Goal: Task Accomplishment & Management: Use online tool/utility

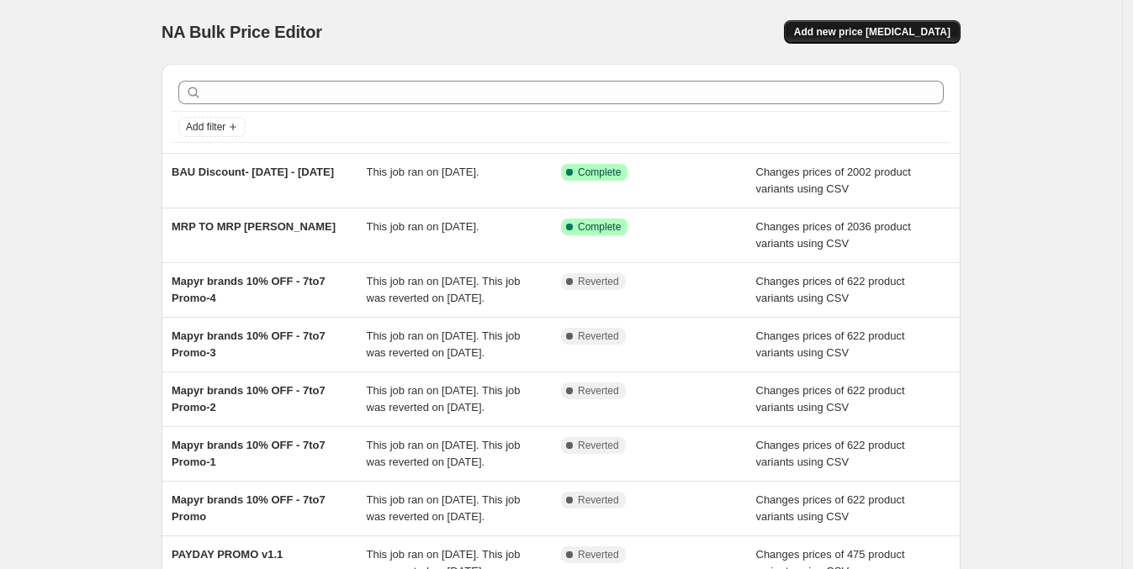
click at [939, 39] on button "Add new price [MEDICAL_DATA]" at bounding box center [872, 32] width 177 height 24
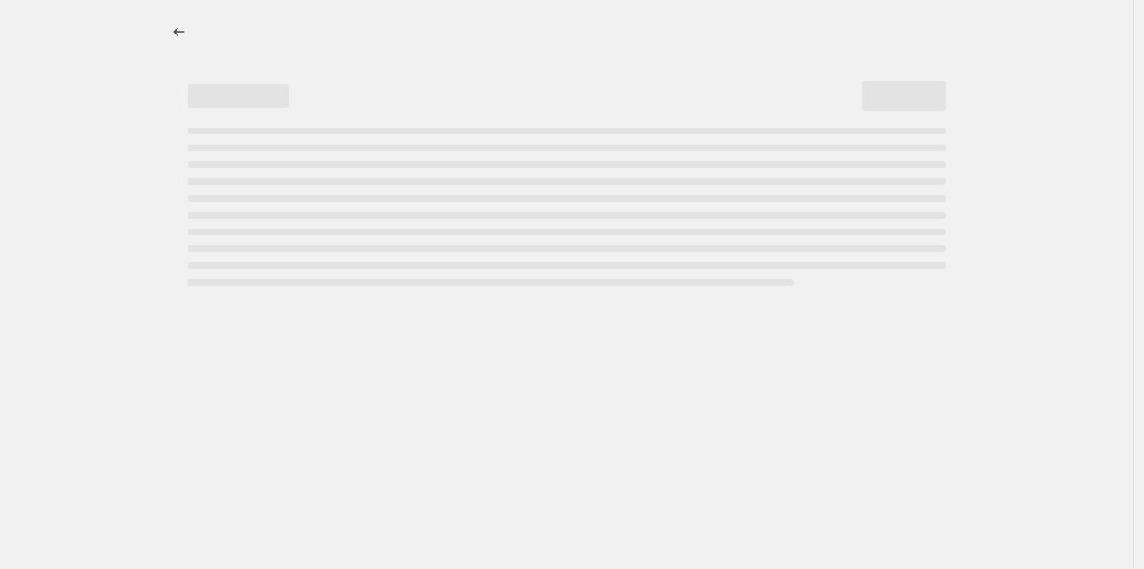
select select "percentage"
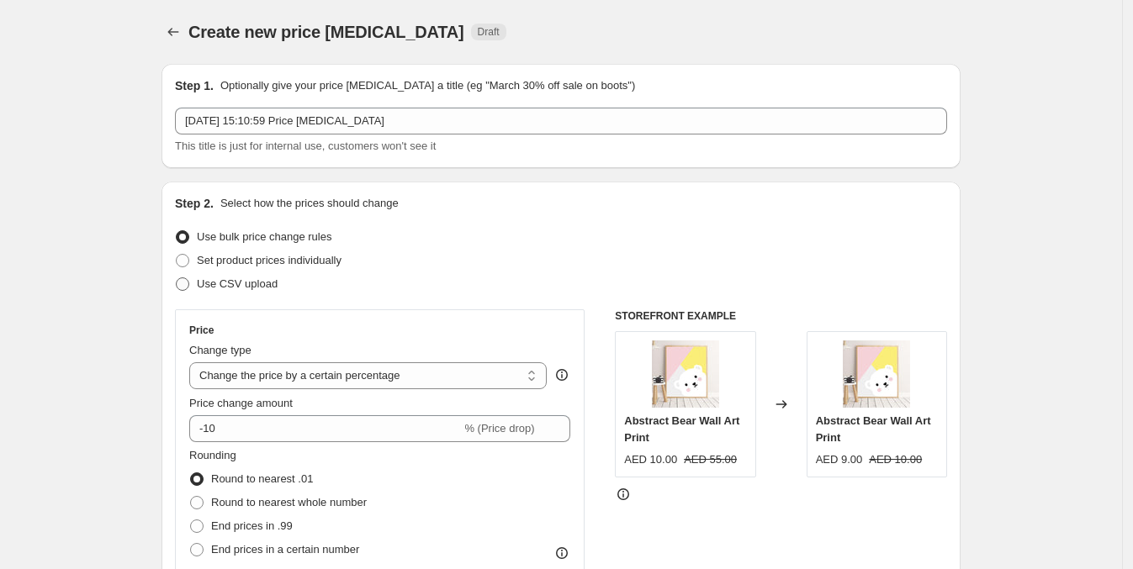
click at [189, 283] on span at bounding box center [182, 283] width 13 height 13
click at [177, 278] on input "Use CSV upload" at bounding box center [176, 277] width 1 height 1
radio input "true"
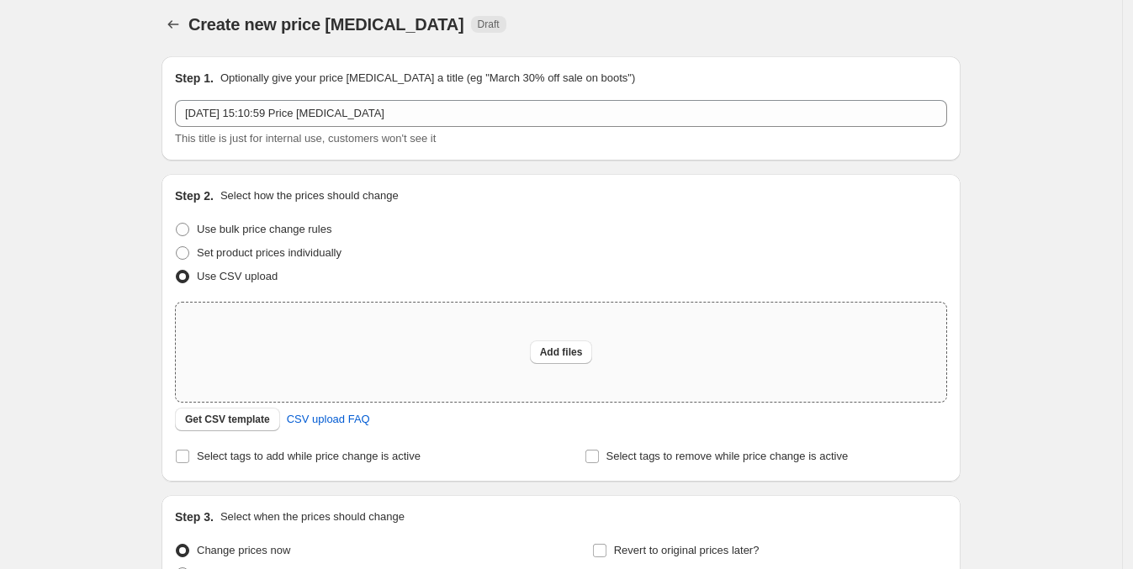
scroll to position [34, 0]
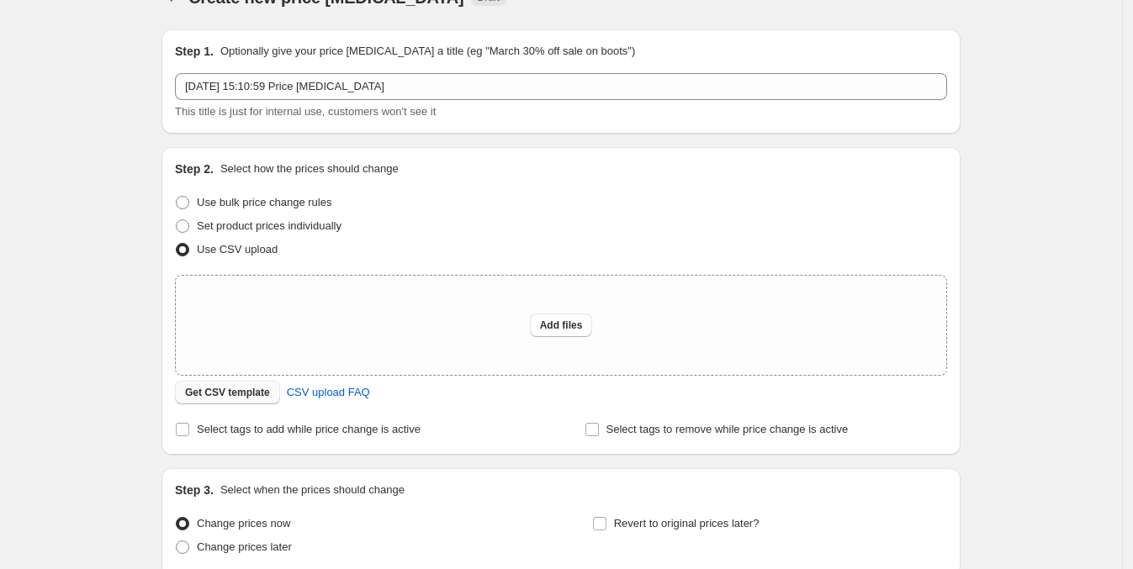
click at [227, 394] on span "Get CSV template" at bounding box center [227, 392] width 85 height 13
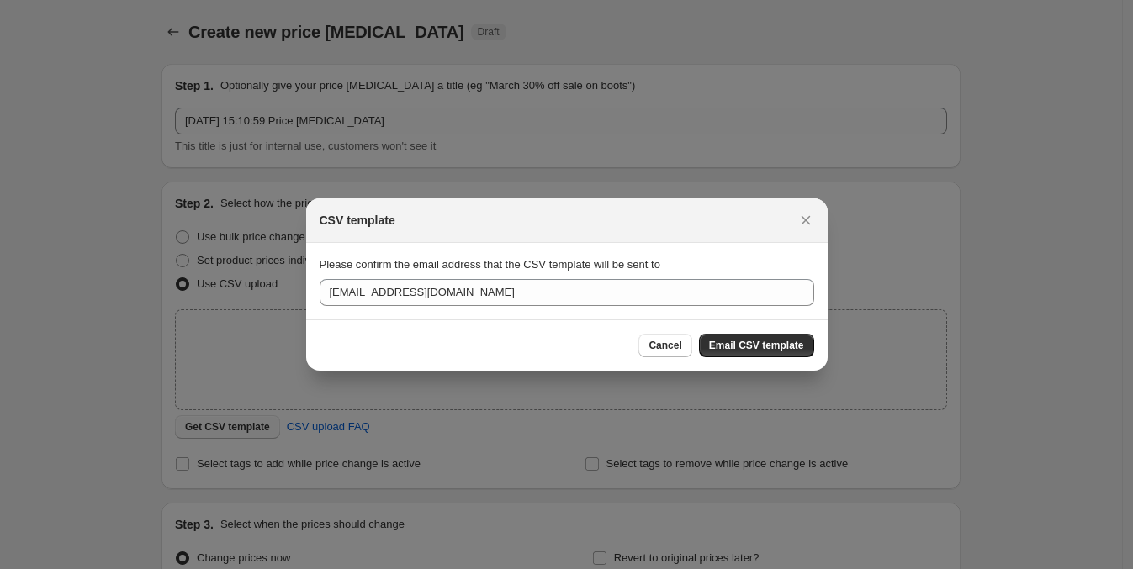
scroll to position [0, 0]
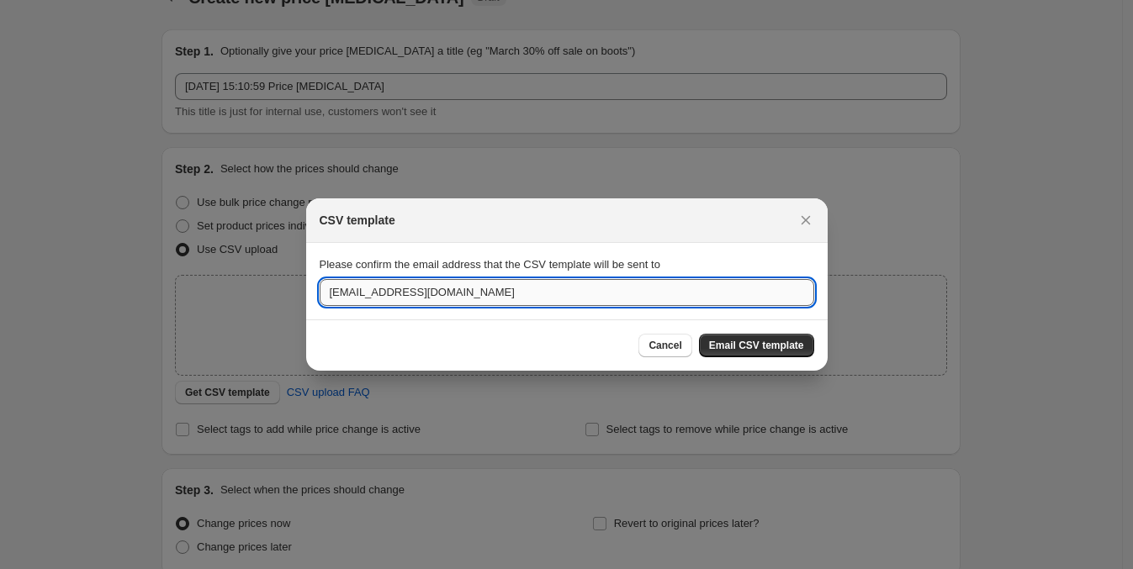
click at [347, 290] on input "[EMAIL_ADDRESS][DOMAIN_NAME]" at bounding box center [567, 292] width 494 height 27
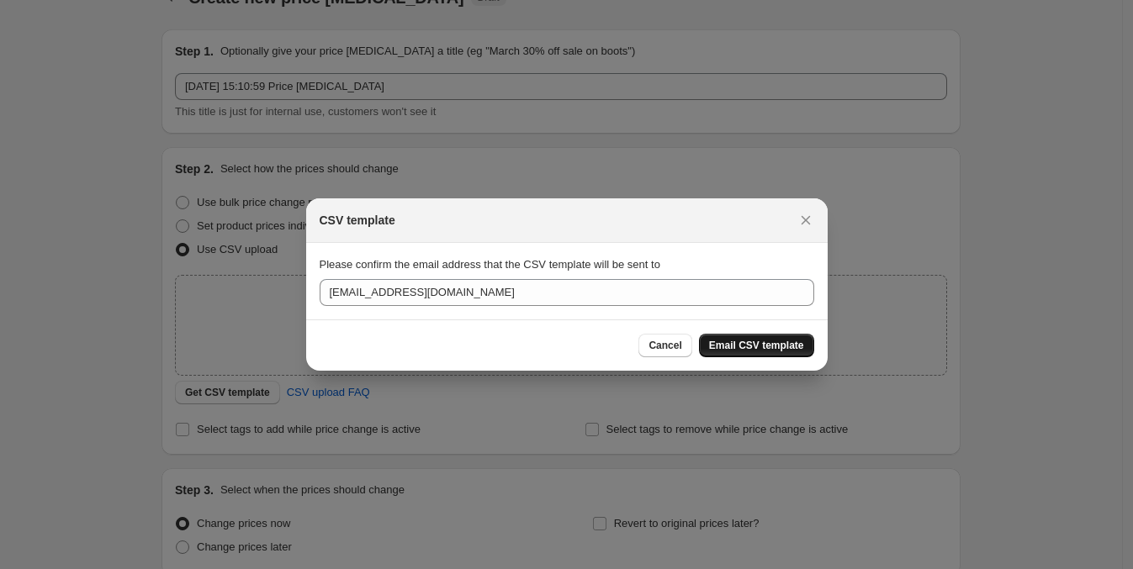
click at [761, 343] on span "Email CSV template" at bounding box center [756, 345] width 95 height 13
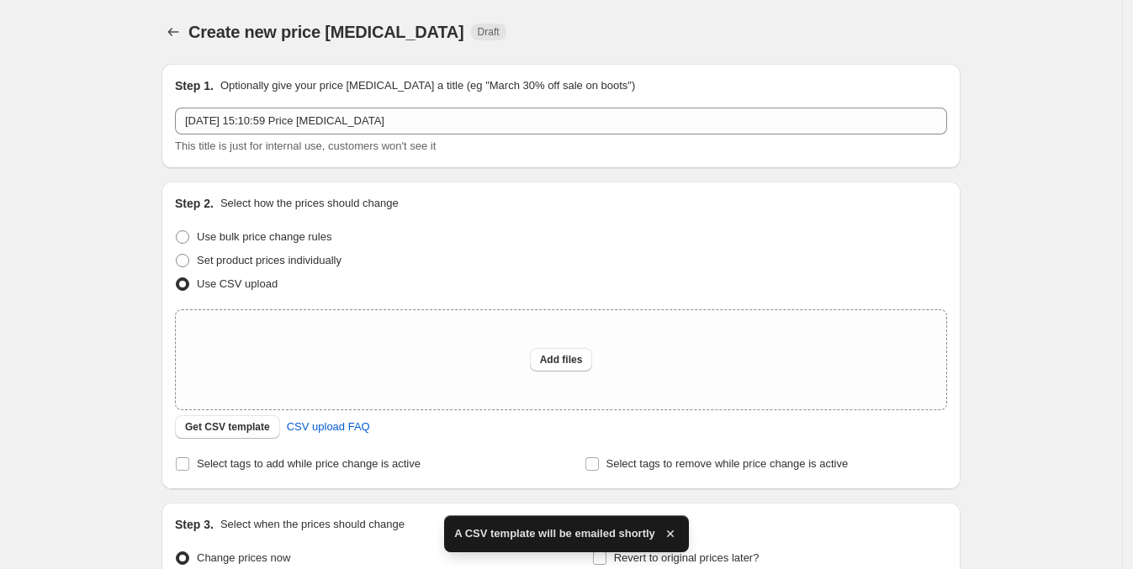
scroll to position [34, 0]
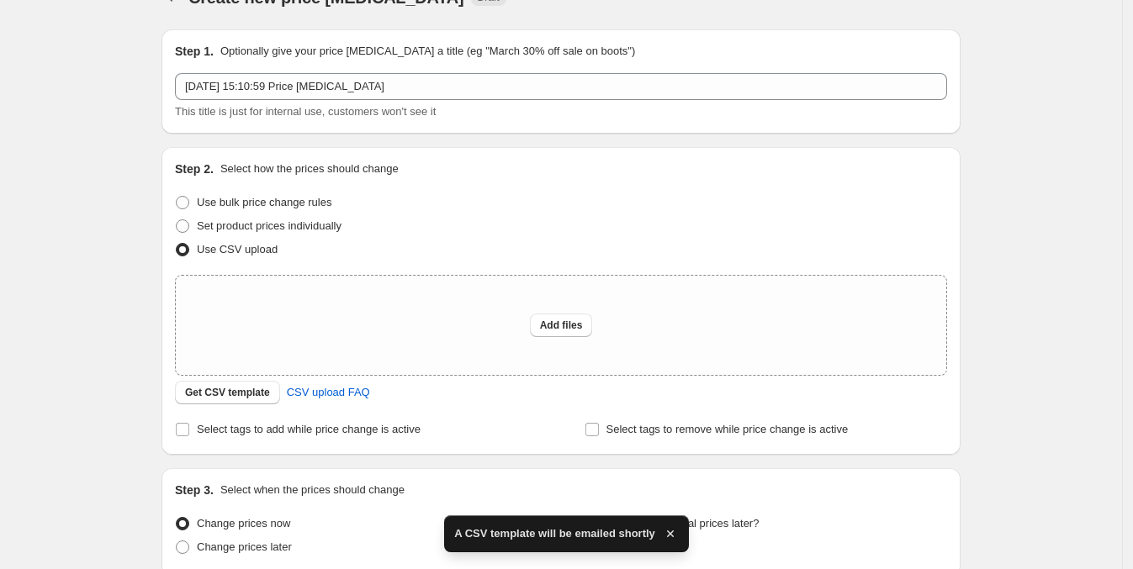
click at [666, 540] on icon "button" at bounding box center [670, 534] width 17 height 17
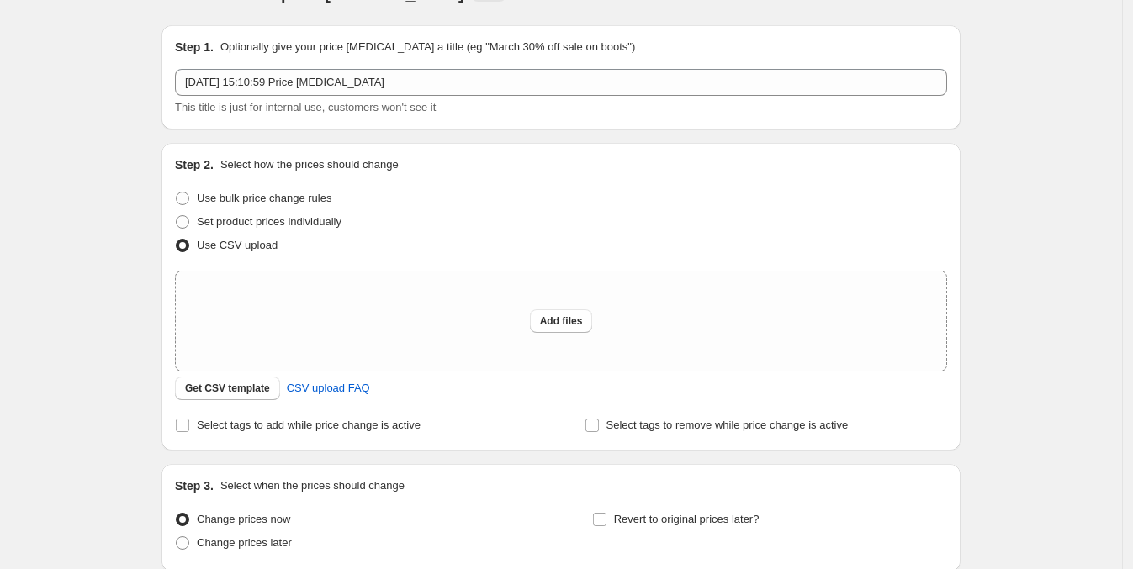
scroll to position [41, 0]
click at [186, 194] on span at bounding box center [182, 195] width 13 height 13
click at [177, 190] on input "Use bulk price change rules" at bounding box center [176, 189] width 1 height 1
radio input "true"
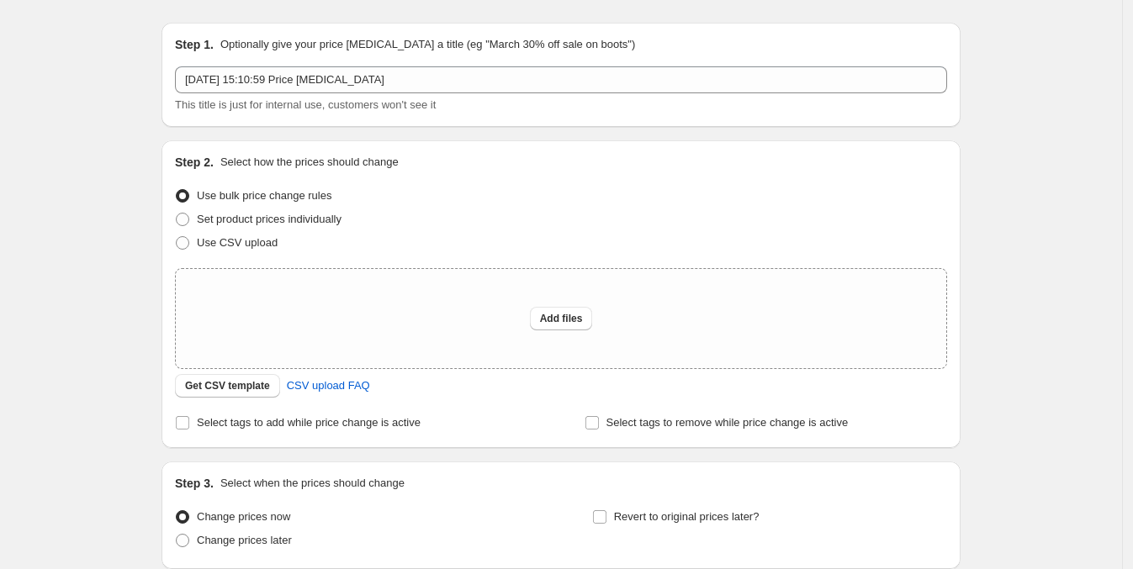
select select "percentage"
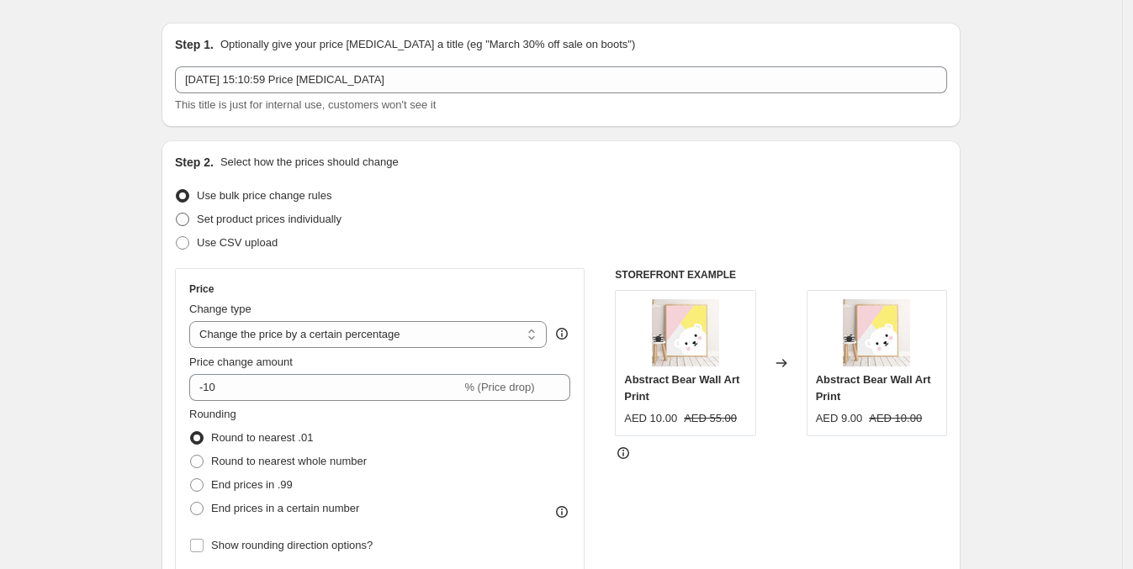
click at [193, 227] on label "Set product prices individually" at bounding box center [258, 220] width 166 height 24
click at [177, 214] on input "Set product prices individually" at bounding box center [176, 213] width 1 height 1
radio input "true"
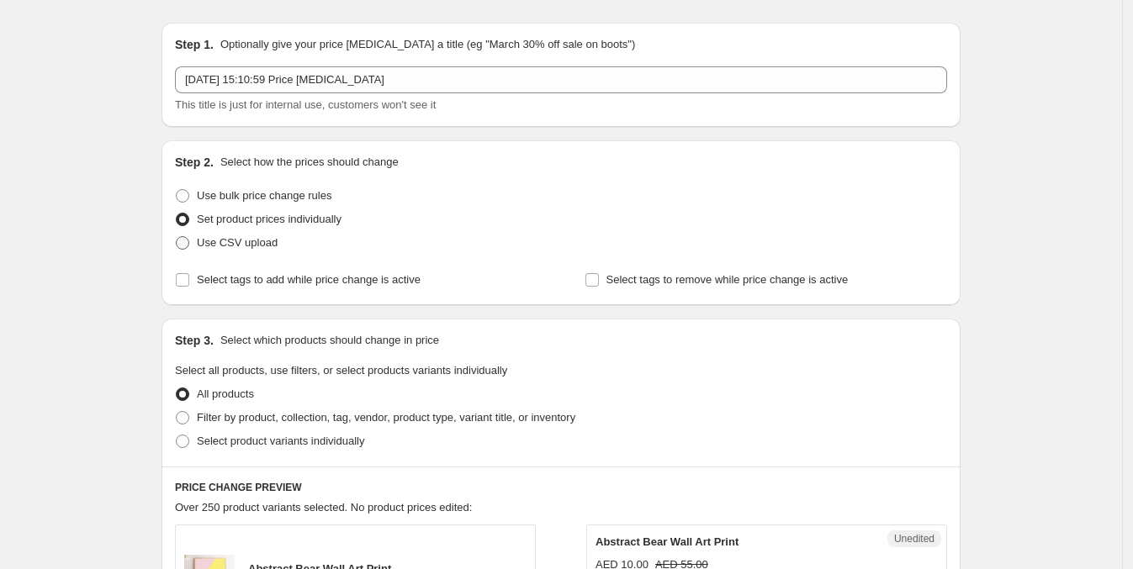
click at [188, 246] on span at bounding box center [182, 242] width 13 height 13
click at [177, 237] on input "Use CSV upload" at bounding box center [176, 236] width 1 height 1
radio input "true"
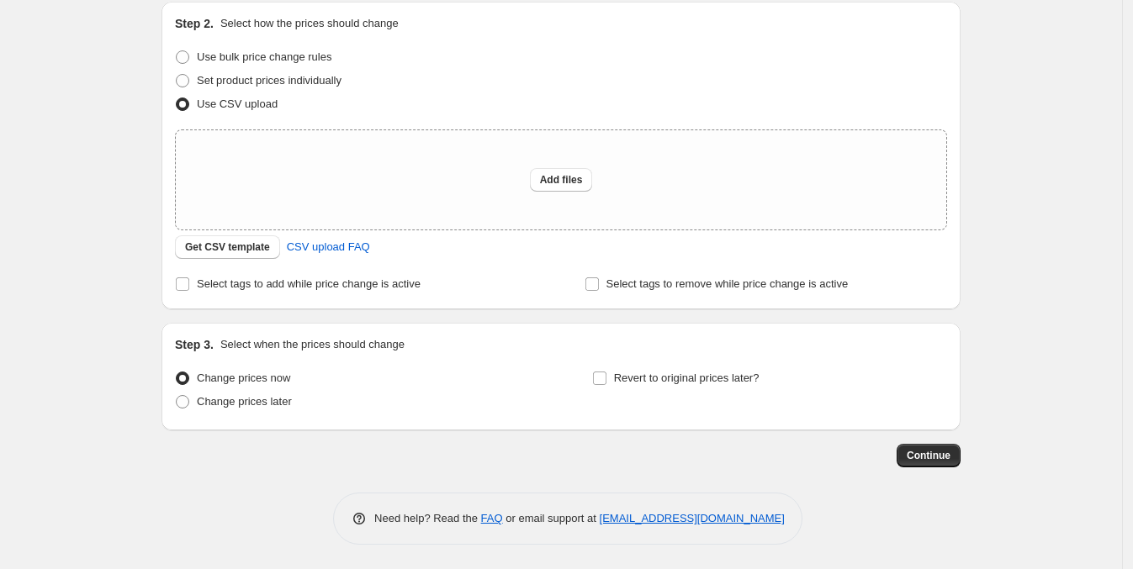
scroll to position [0, 0]
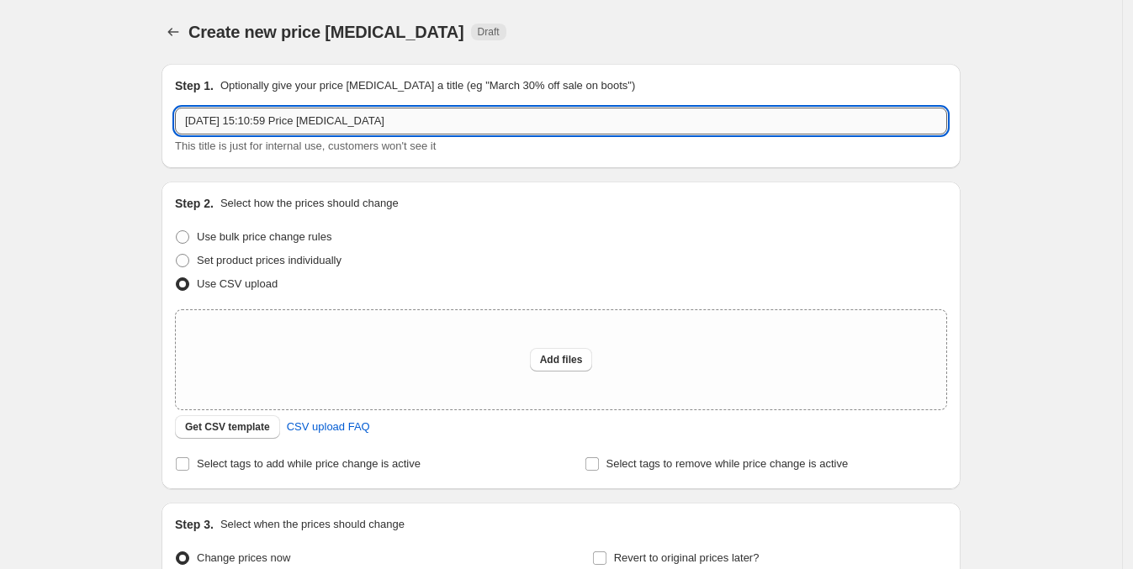
click at [272, 116] on input "[DATE] 15:10:59 Price [MEDICAL_DATA]" at bounding box center [561, 121] width 772 height 27
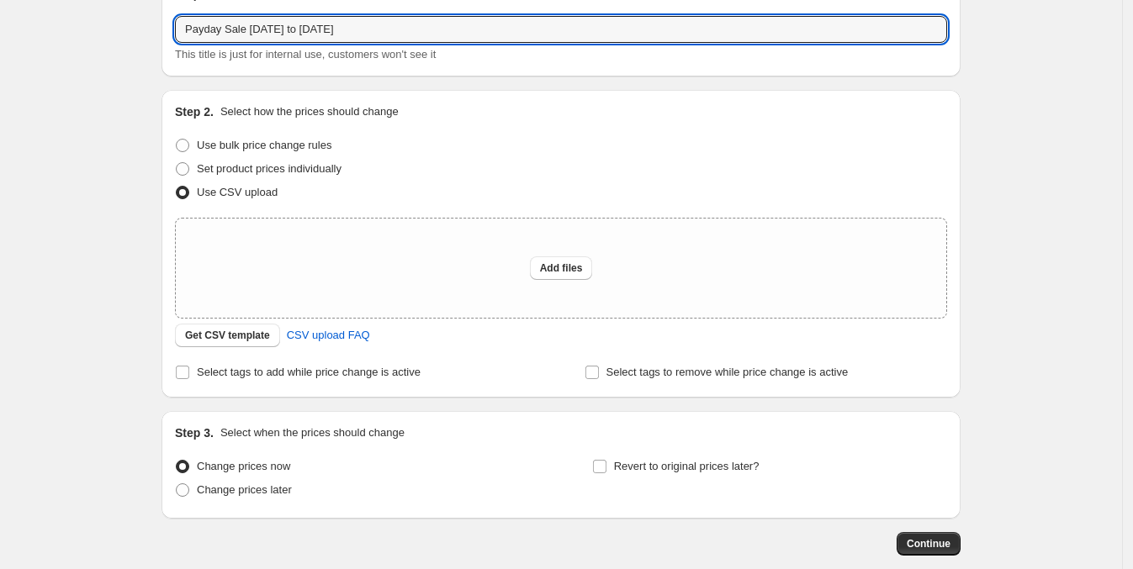
scroll to position [100, 0]
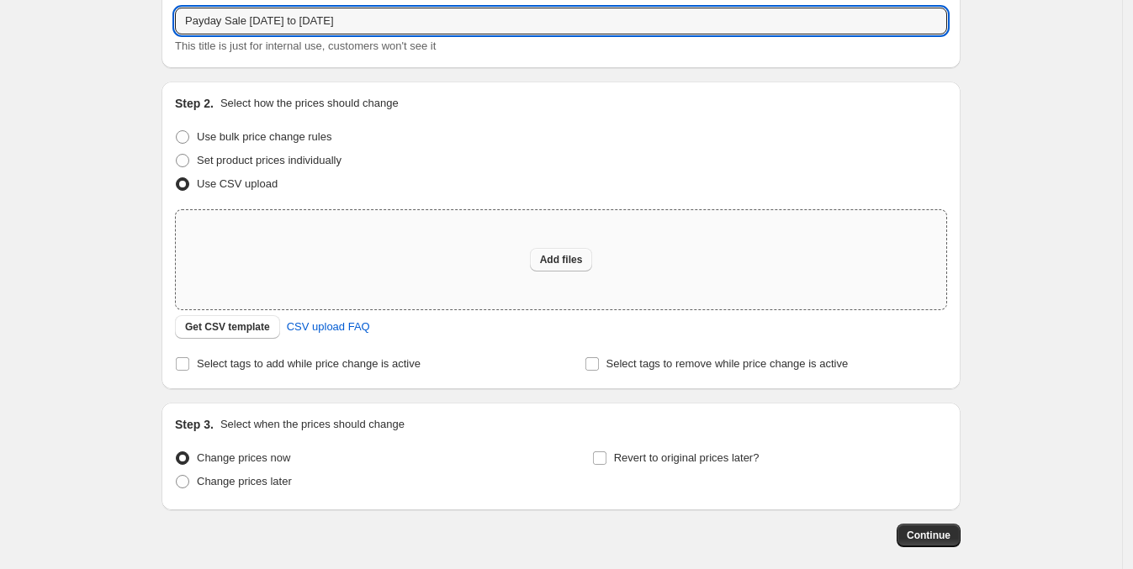
type input "Payday Sale [DATE] to [DATE]"
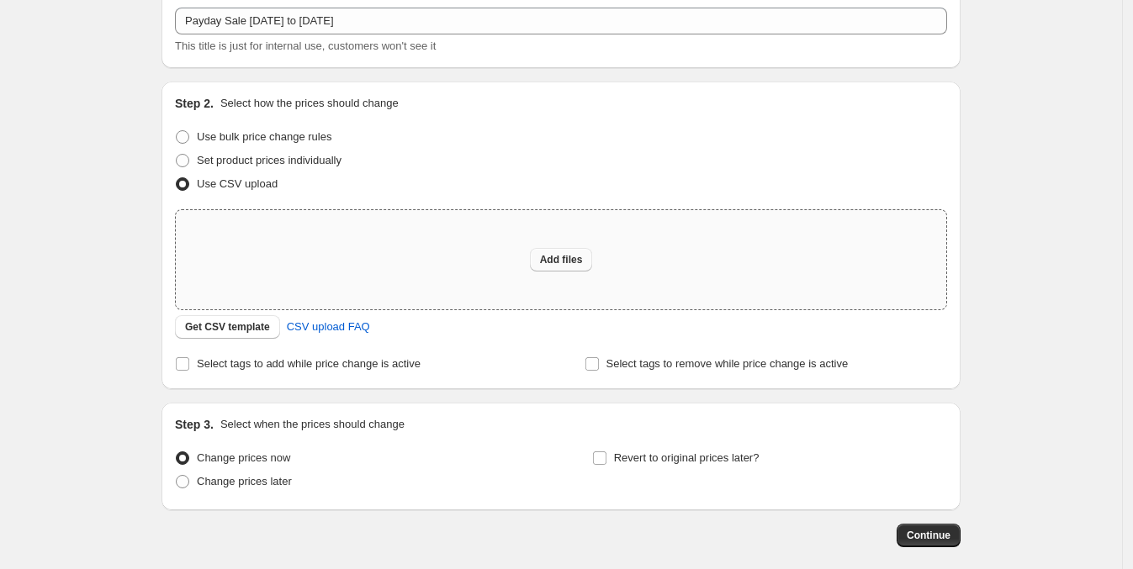
click at [541, 262] on button "Add files" at bounding box center [561, 260] width 63 height 24
type input "C:\fakepath\csv_template_user_3359.csv"
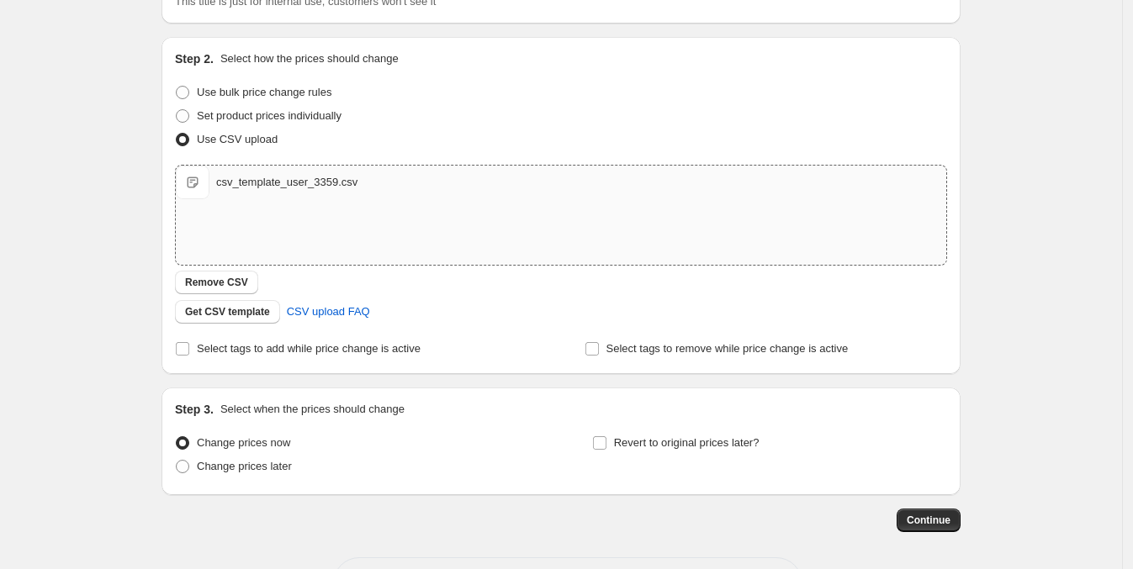
scroll to position [203, 0]
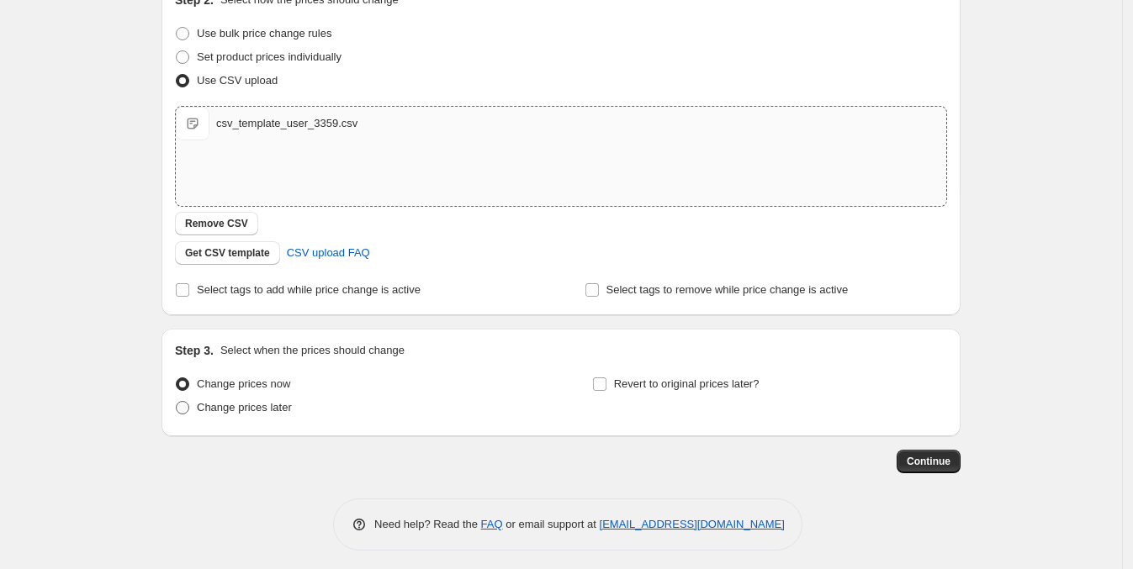
click at [261, 405] on span "Change prices later" at bounding box center [244, 407] width 95 height 13
click at [177, 402] on input "Change prices later" at bounding box center [176, 401] width 1 height 1
radio input "true"
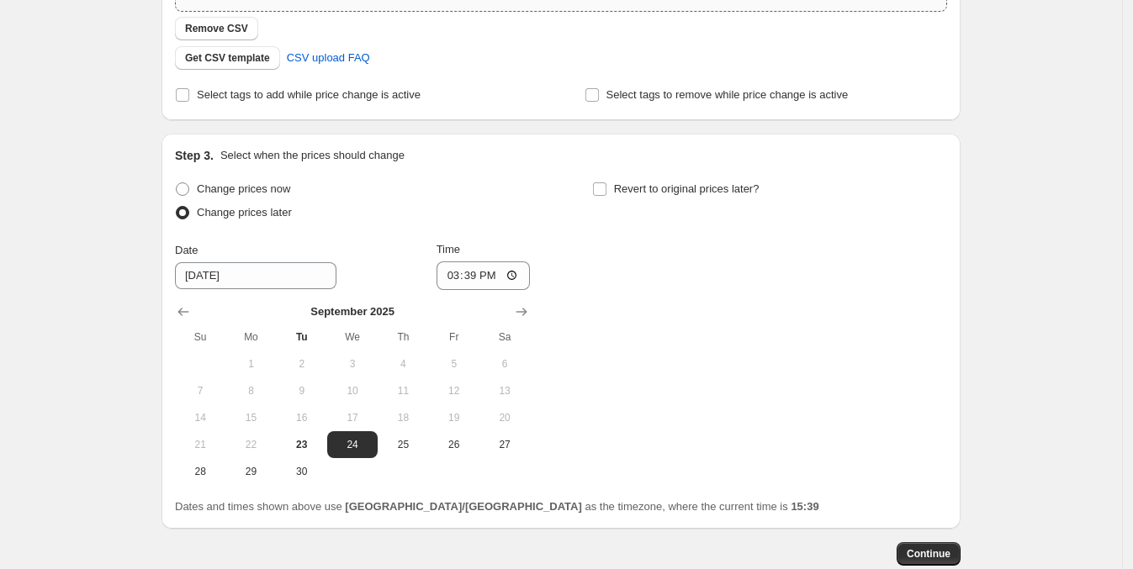
scroll to position [401, 0]
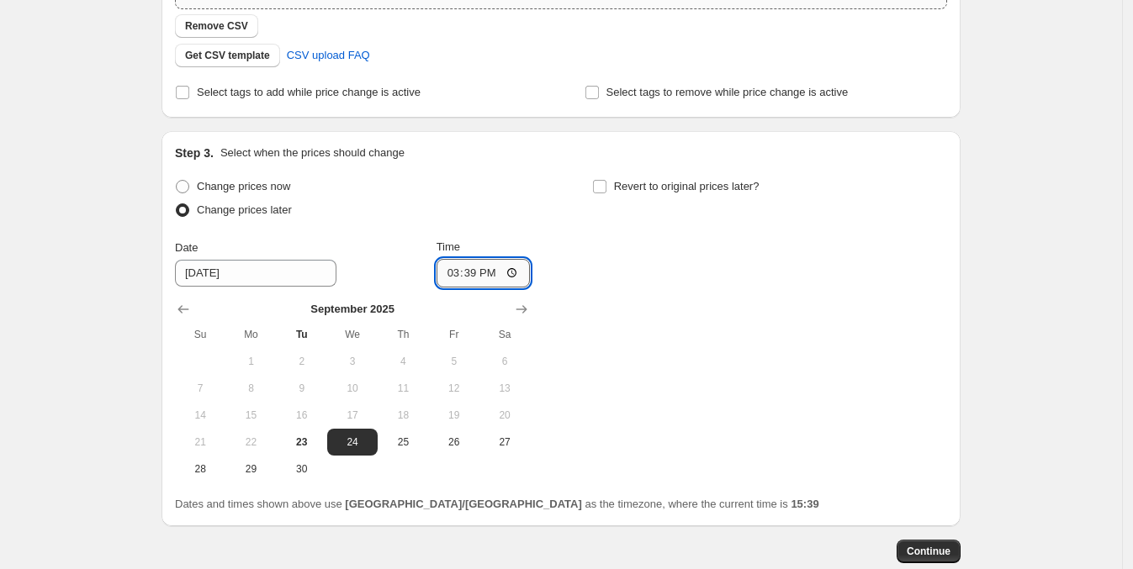
click at [486, 272] on input "15:39" at bounding box center [483, 273] width 94 height 29
click at [606, 182] on input "Revert to original prices later?" at bounding box center [599, 186] width 13 height 13
checkbox input "true"
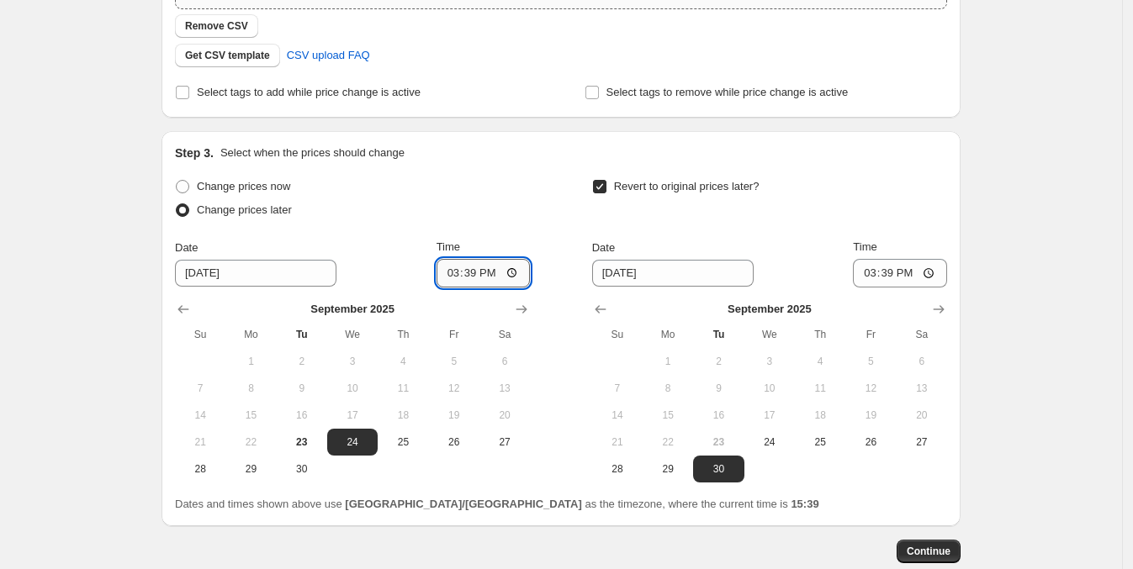
click at [494, 271] on input "15:39" at bounding box center [483, 273] width 94 height 29
click at [463, 272] on input "15:39" at bounding box center [483, 273] width 94 height 29
click at [517, 270] on input "15:39" at bounding box center [483, 273] width 94 height 29
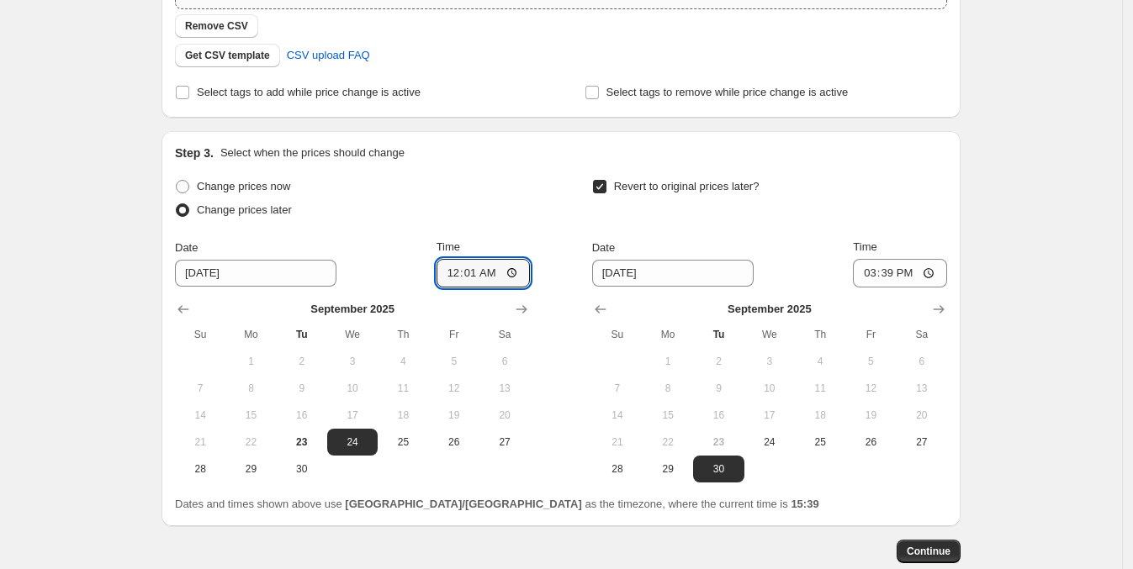
type input "00:01"
click at [395, 236] on div "Change prices now Change prices later Date [DATE] Time 00:[DATE] Mo Tu We Th Fr…" at bounding box center [352, 329] width 355 height 308
click at [412, 437] on span "25" at bounding box center [402, 442] width 37 height 13
type input "[DATE]"
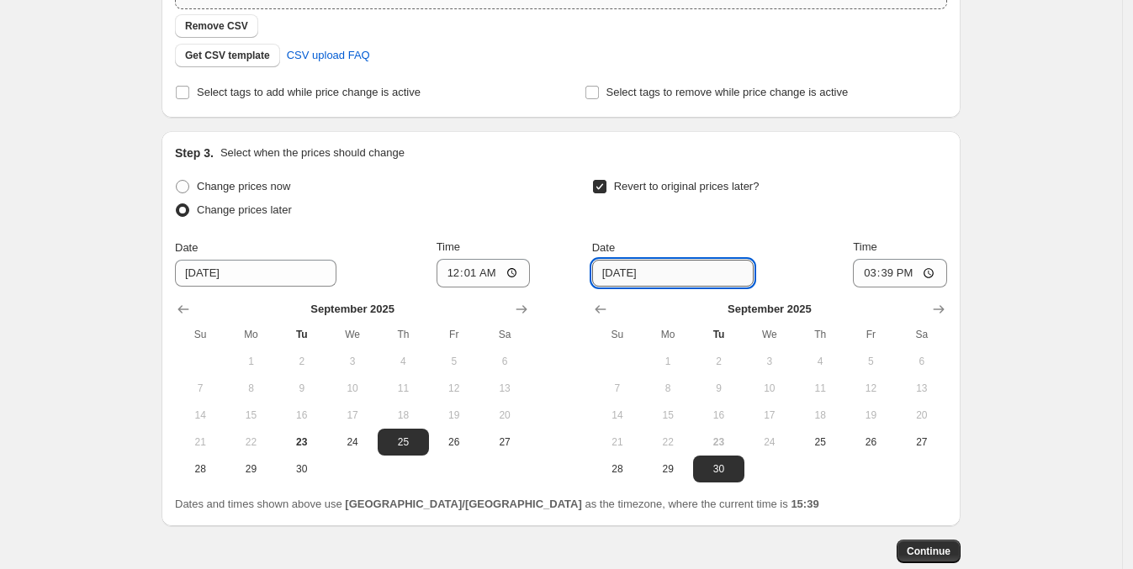
click at [641, 268] on input "[DATE]" at bounding box center [672, 273] width 161 height 27
click at [942, 305] on icon "Show next month, October 2025" at bounding box center [938, 309] width 17 height 17
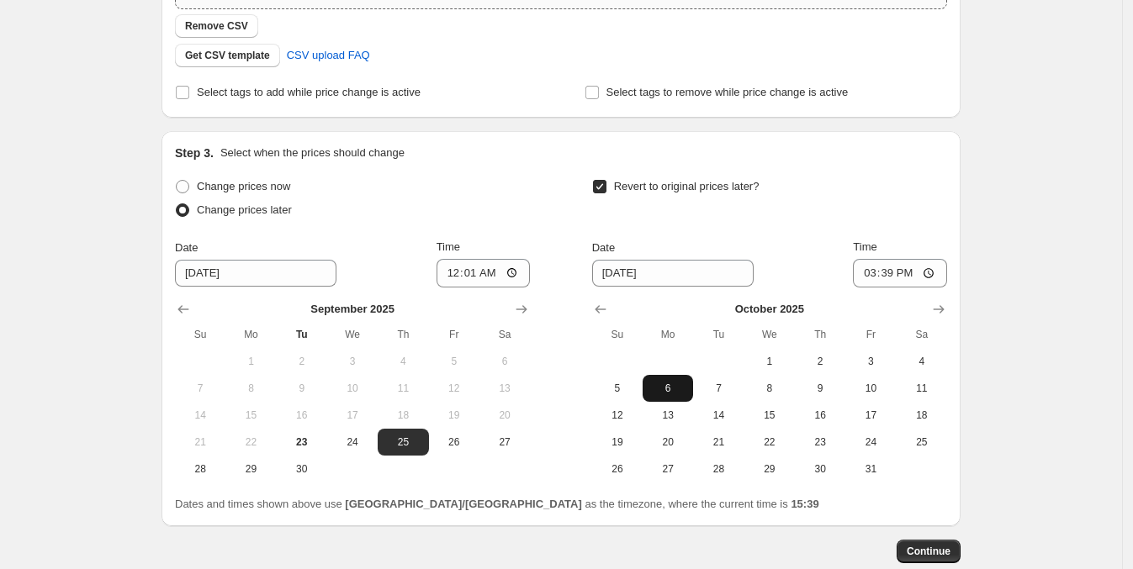
click at [664, 394] on button "6" at bounding box center [667, 388] width 50 height 27
type input "[DATE]"
click at [664, 394] on button "6" at bounding box center [667, 388] width 50 height 27
click at [898, 267] on input "15:39" at bounding box center [900, 273] width 94 height 29
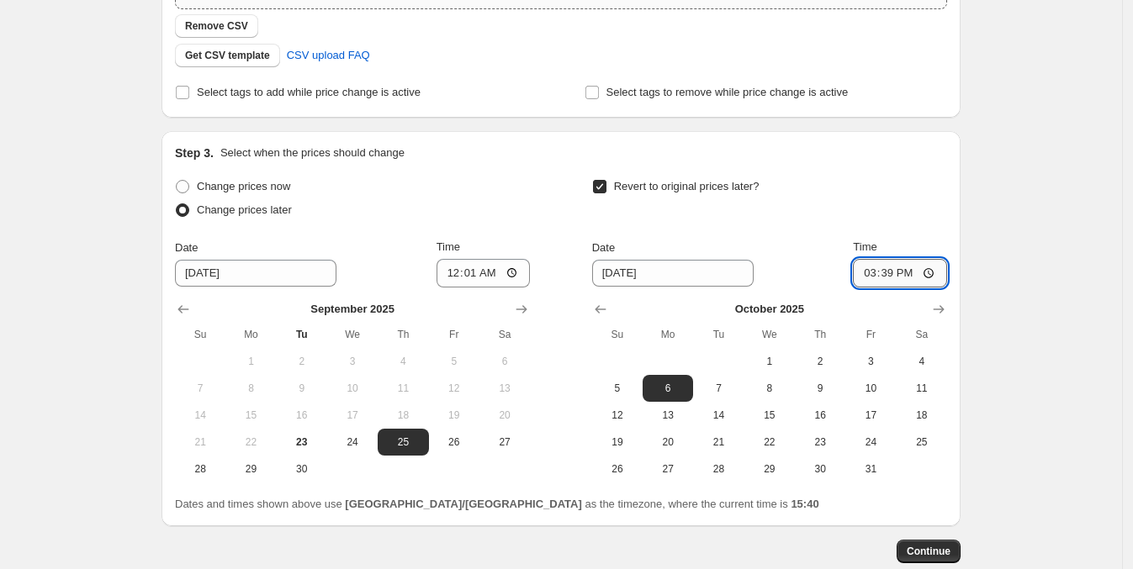
click at [908, 267] on input "15:39" at bounding box center [900, 273] width 94 height 29
click at [935, 267] on input "15:39" at bounding box center [900, 273] width 94 height 29
click at [925, 225] on div "Revert to original prices later? Date [DATE] Time 15:[DATE] Mo Tu We Th Fr Sa 1…" at bounding box center [769, 329] width 355 height 308
click at [929, 273] on input "15:01" at bounding box center [900, 273] width 94 height 29
type input "01:01"
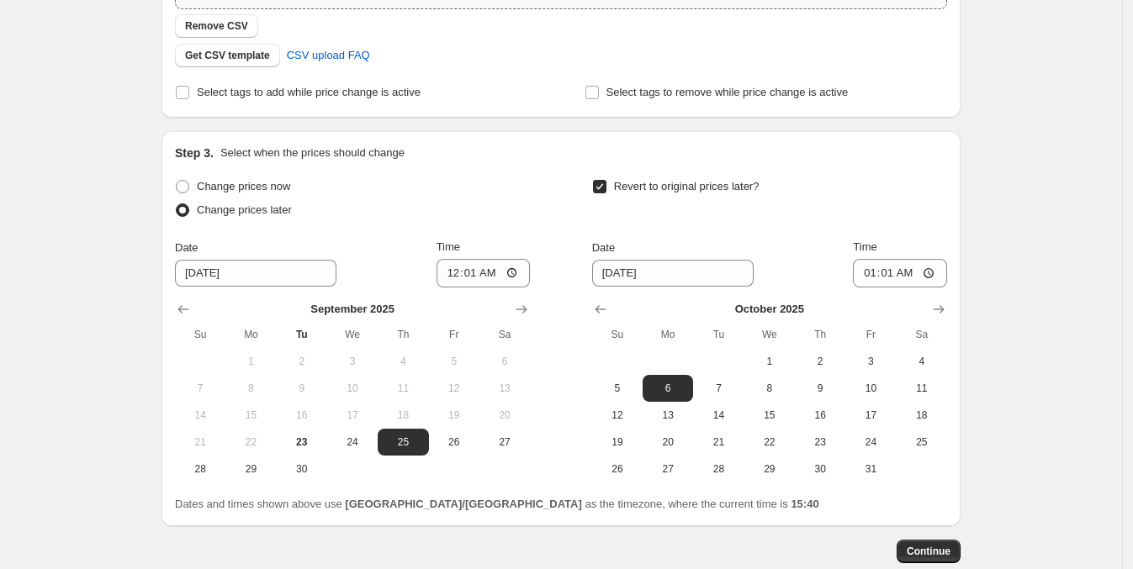
click at [933, 223] on div "Revert to original prices later?" at bounding box center [769, 200] width 355 height 50
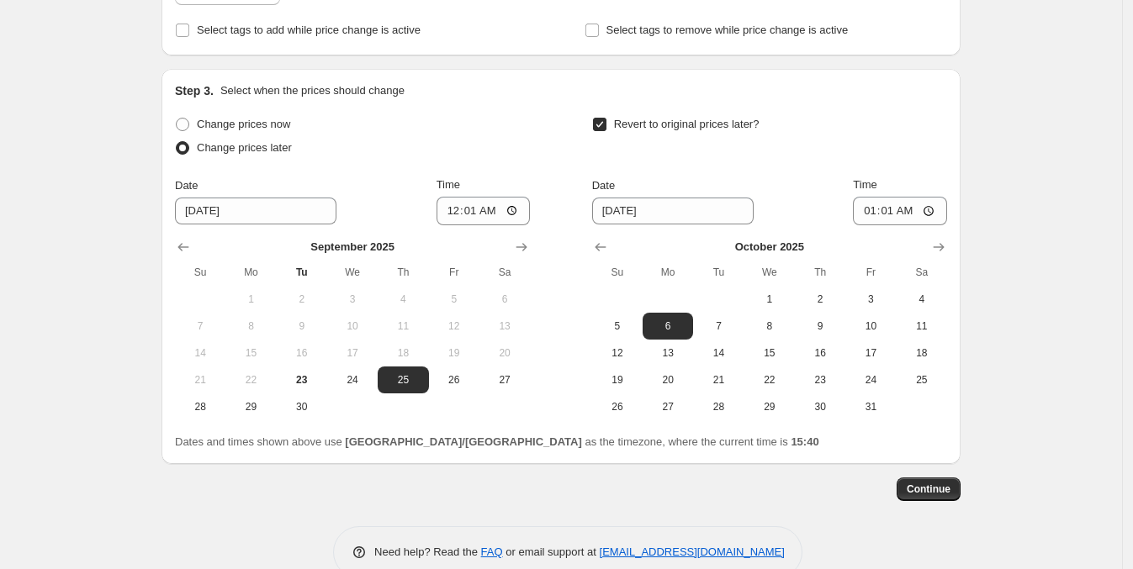
scroll to position [497, 0]
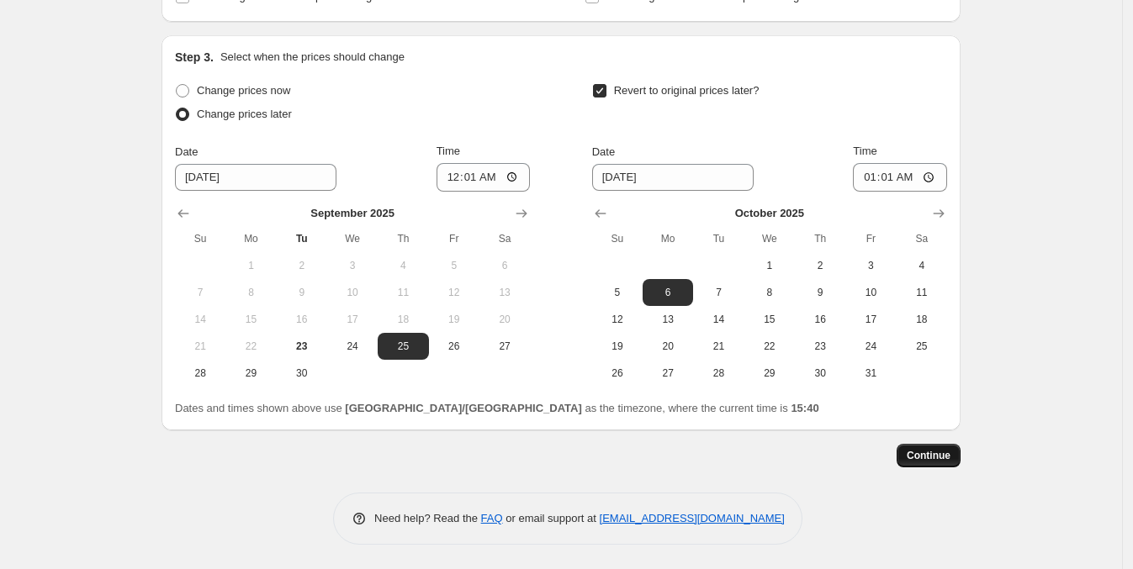
click at [928, 462] on button "Continue" at bounding box center [928, 456] width 64 height 24
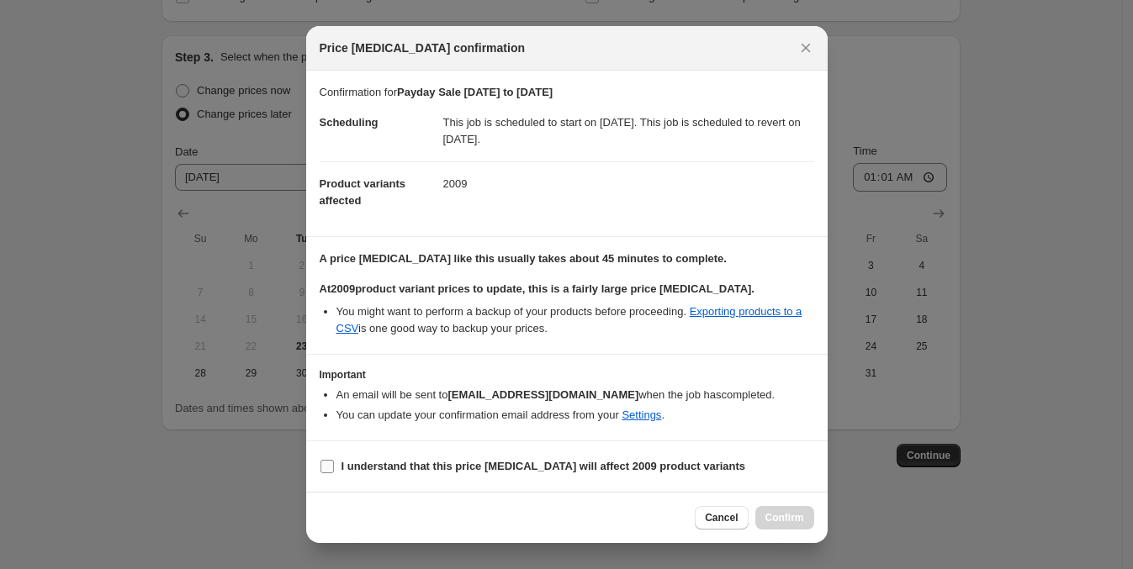
click at [325, 463] on input "I understand that this price [MEDICAL_DATA] will affect 2009 product variants" at bounding box center [326, 466] width 13 height 13
checkbox input "true"
click at [789, 511] on span "Confirm" at bounding box center [784, 517] width 39 height 13
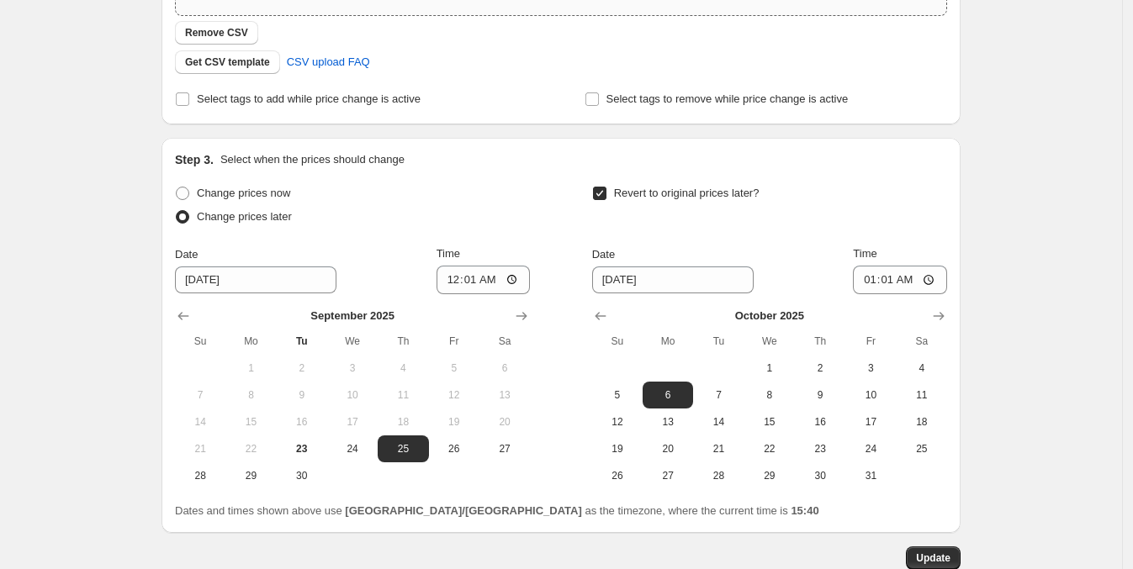
scroll to position [600, 0]
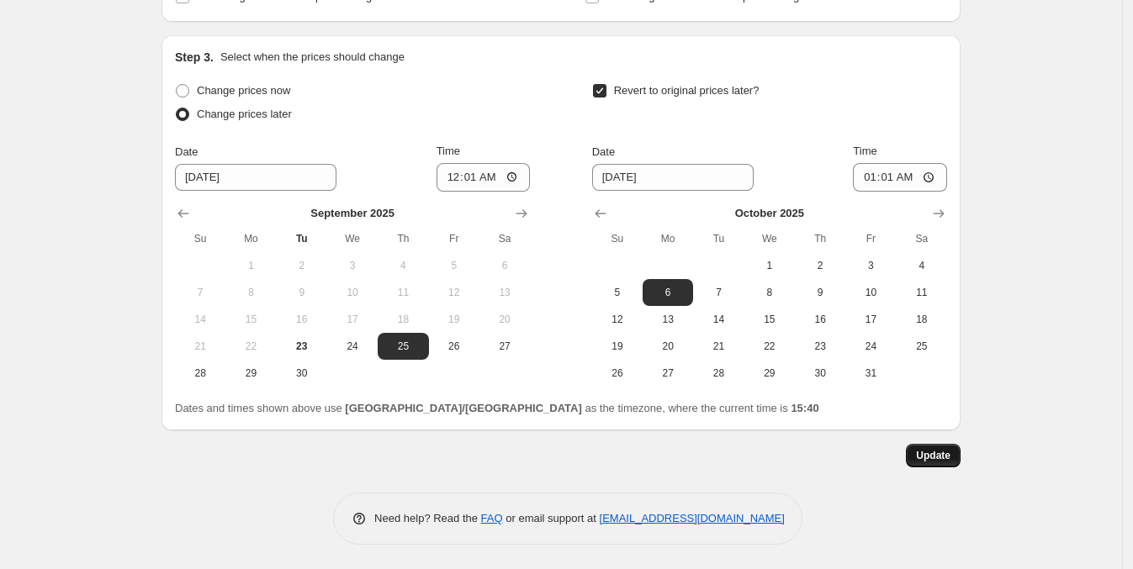
click at [928, 452] on span "Update" at bounding box center [933, 455] width 34 height 13
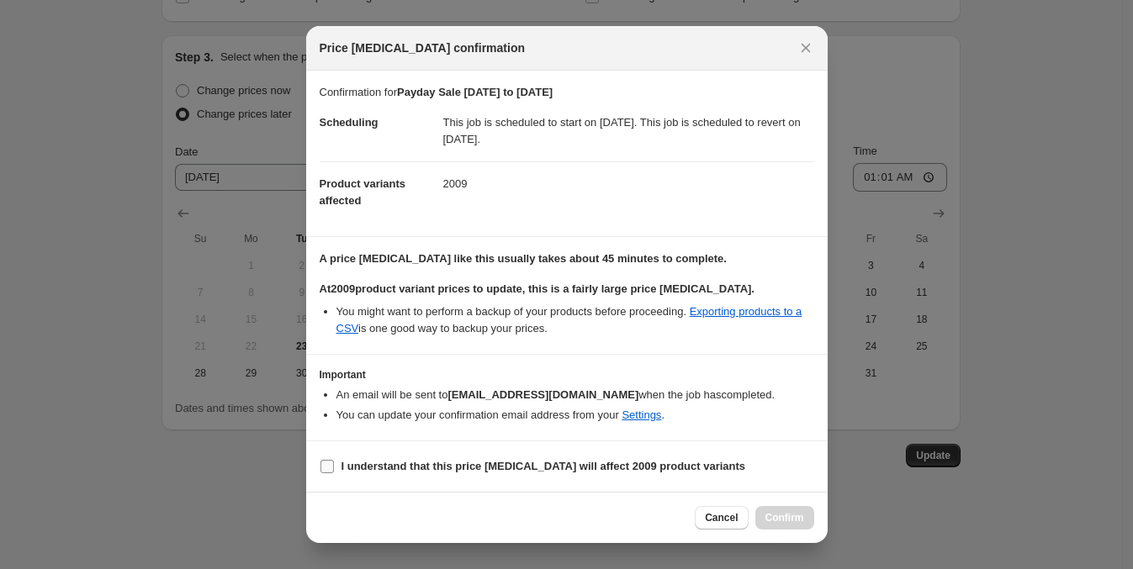
click at [324, 469] on input "I understand that this price [MEDICAL_DATA] will affect 2009 product variants" at bounding box center [326, 466] width 13 height 13
checkbox input "true"
click at [788, 514] on span "Confirm" at bounding box center [784, 517] width 39 height 13
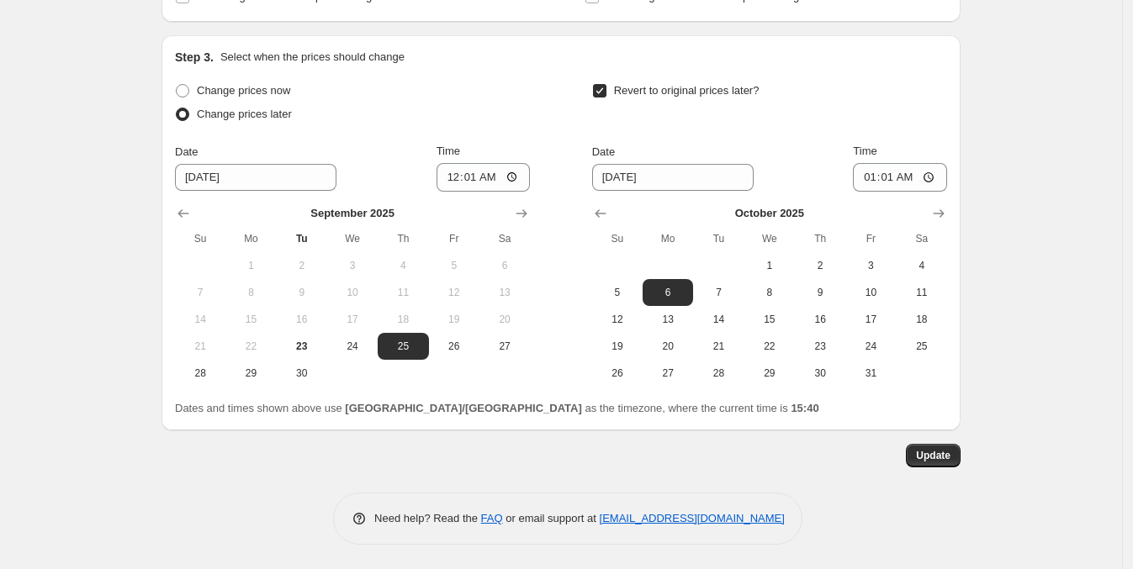
scroll to position [0, 0]
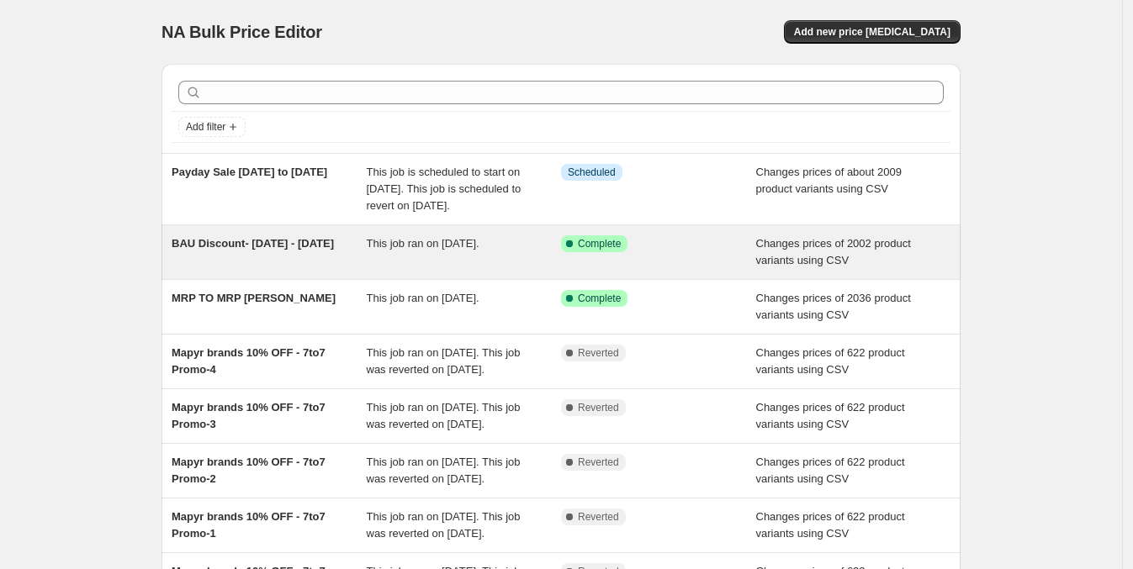
click at [394, 250] on span "This job ran on [DATE]." at bounding box center [423, 243] width 113 height 13
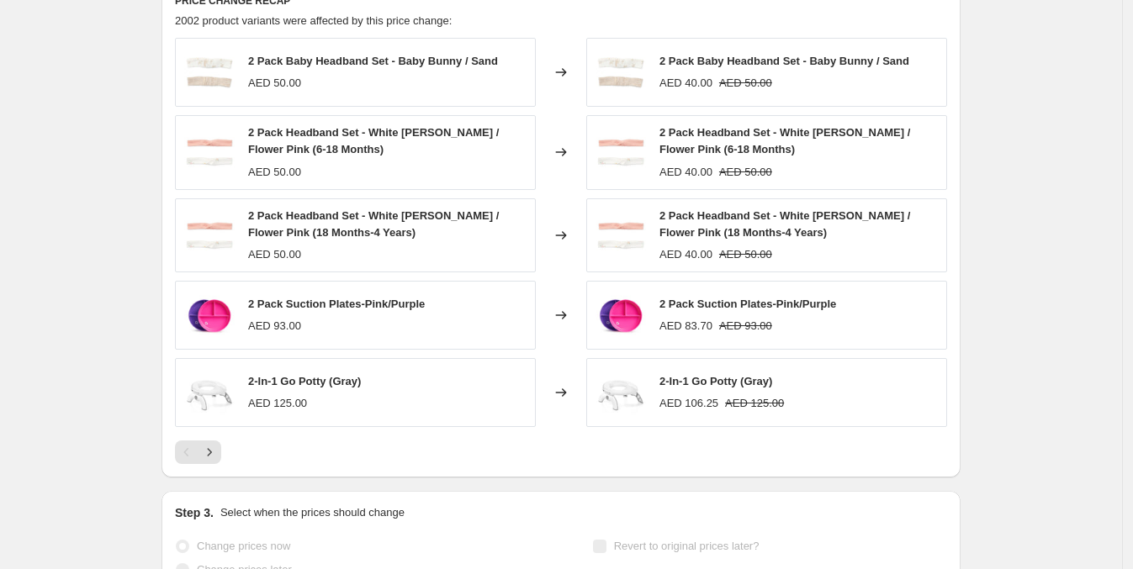
scroll to position [842, 0]
